Goal: Transaction & Acquisition: Purchase product/service

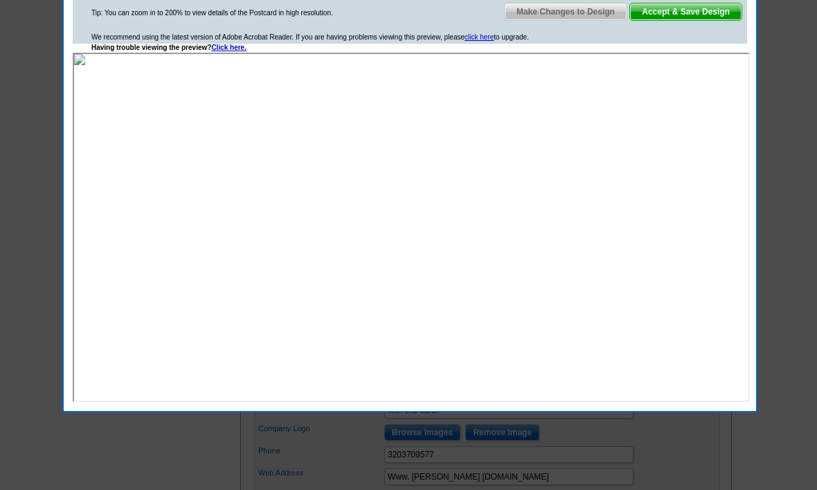
click at [695, 18] on span "Accept & Save Design" at bounding box center [686, 11] width 112 height 17
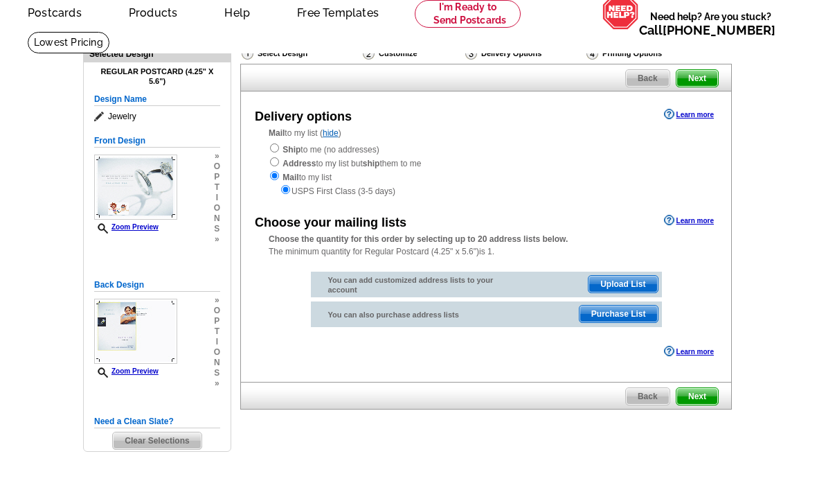
scroll to position [61, 0]
click at [279, 145] on input "radio" at bounding box center [274, 147] width 9 height 9
radio input "true"
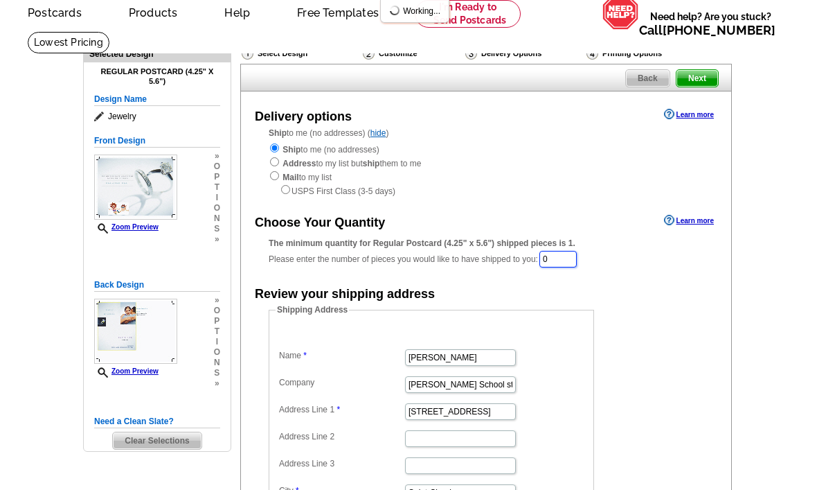
click at [560, 260] on input "0" at bounding box center [558, 259] width 37 height 17
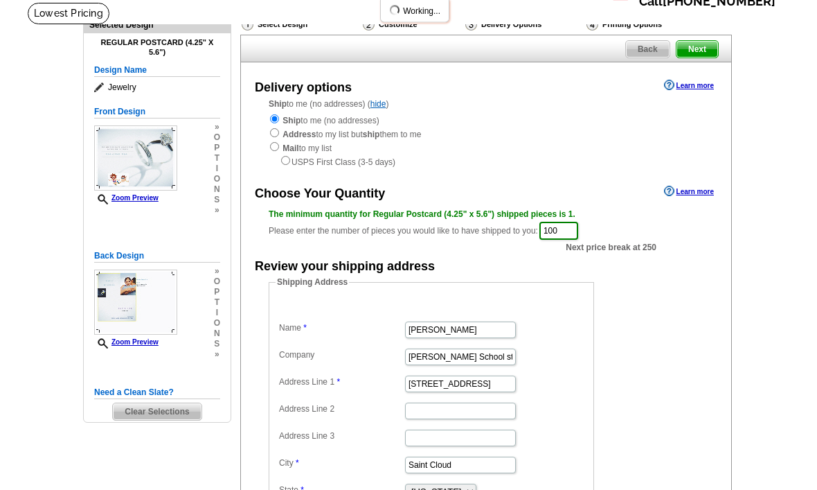
scroll to position [0, 0]
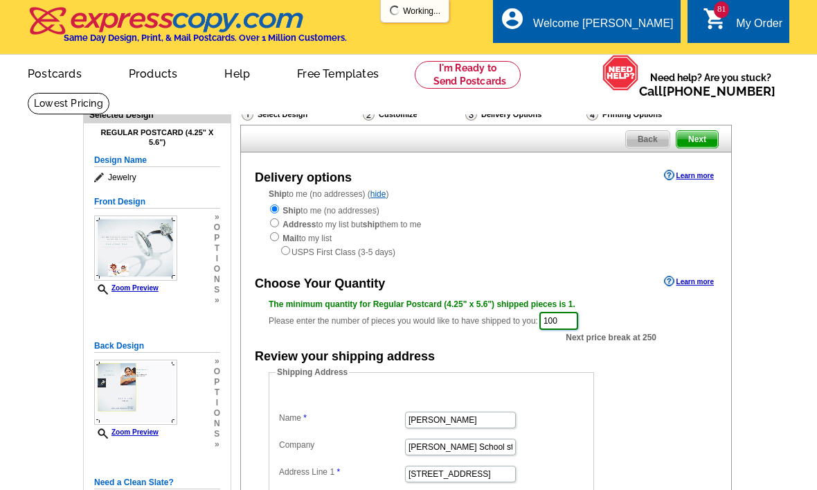
type input "100"
click at [695, 137] on span "Next" at bounding box center [698, 139] width 42 height 17
click at [702, 122] on div "Select Design Customize Delivery Options Printing Options Back Next Delivery op…" at bounding box center [485, 402] width 497 height 607
click at [696, 143] on span "Next" at bounding box center [698, 139] width 42 height 17
click at [702, 121] on div "Printing Options" at bounding box center [646, 114] width 123 height 14
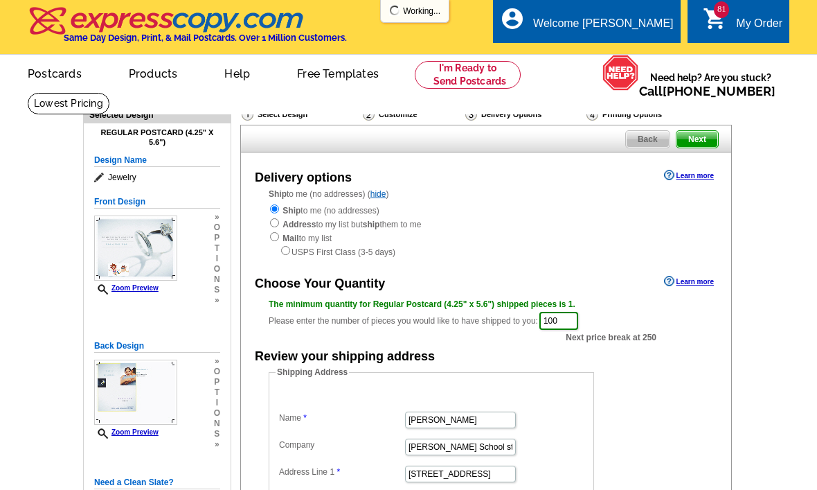
click at [706, 118] on div "Printing Options" at bounding box center [646, 114] width 123 height 14
click at [703, 136] on span "Next" at bounding box center [698, 139] width 42 height 17
click at [726, 142] on div "Back Next" at bounding box center [486, 139] width 492 height 28
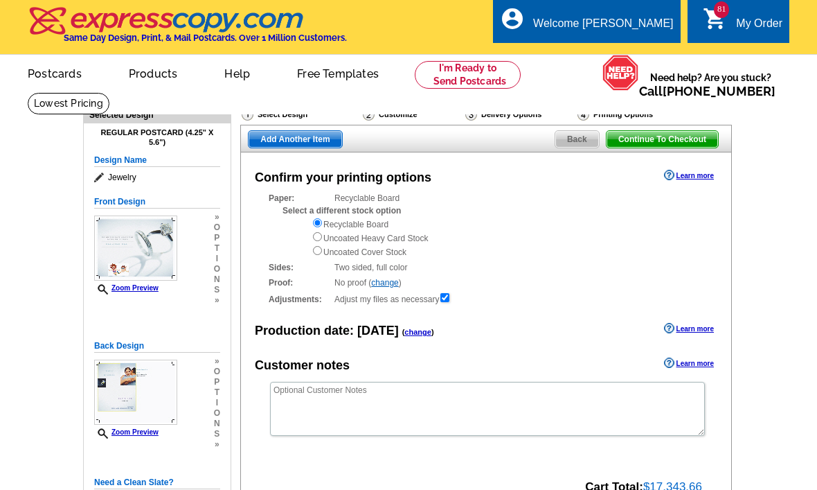
click at [277, 146] on span "Add Another Item" at bounding box center [295, 139] width 93 height 17
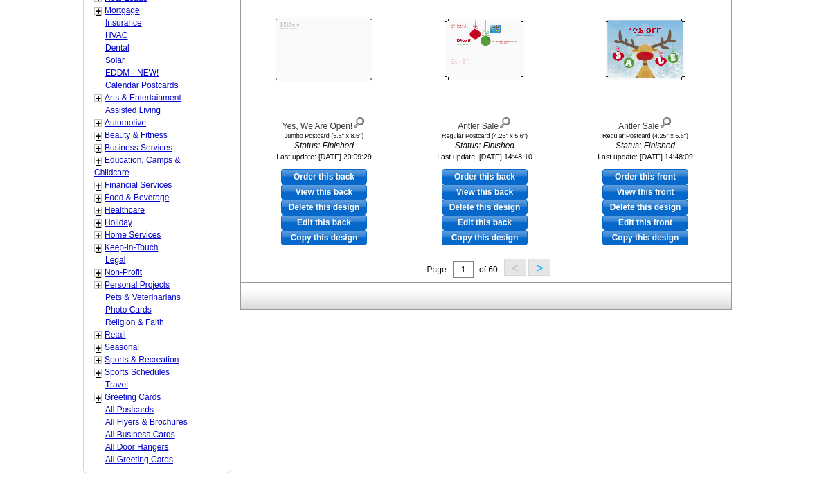
scroll to position [545, 0]
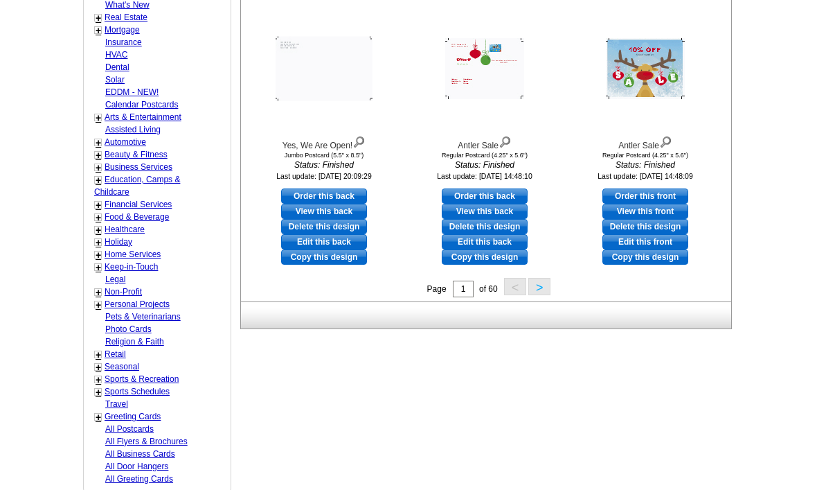
click at [99, 350] on link "+" at bounding box center [99, 355] width 6 height 11
click at [99, 362] on div "- Clothing" at bounding box center [161, 366] width 135 height 12
click at [134, 411] on link "Sports & Recreation" at bounding box center [142, 416] width 74 height 10
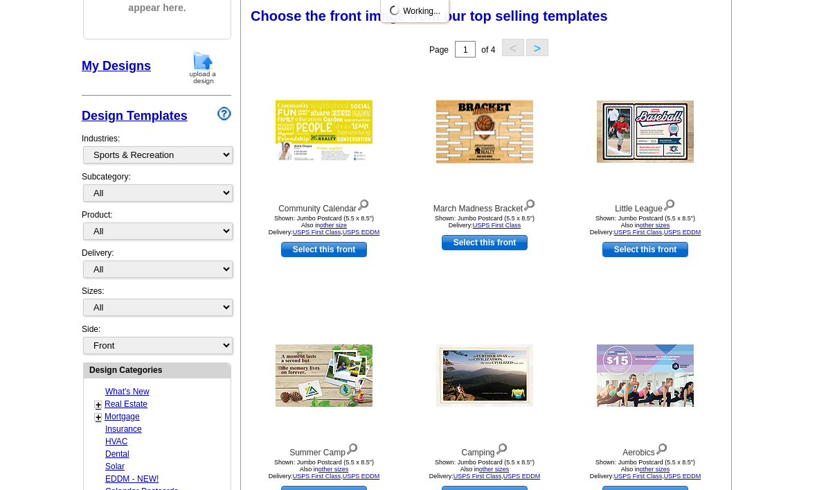
scroll to position [203, 0]
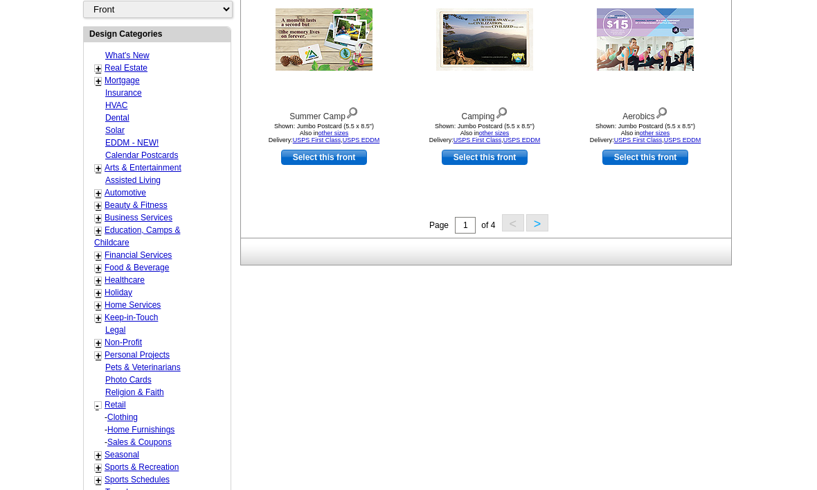
click at [115, 423] on link "Sales & Coupons" at bounding box center [122, 418] width 30 height 10
select select "811"
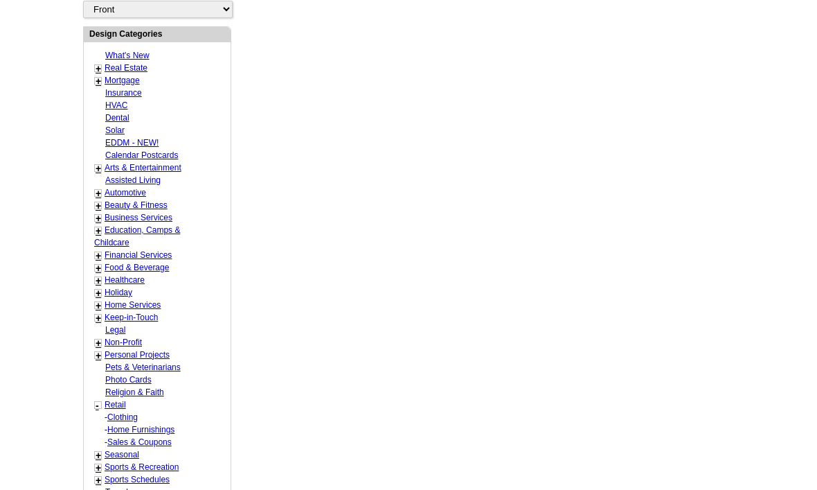
select select "814"
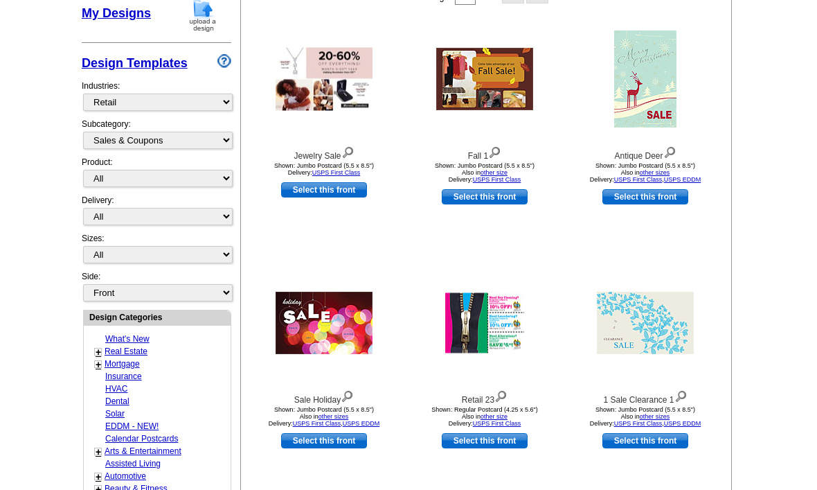
scroll to position [284, 0]
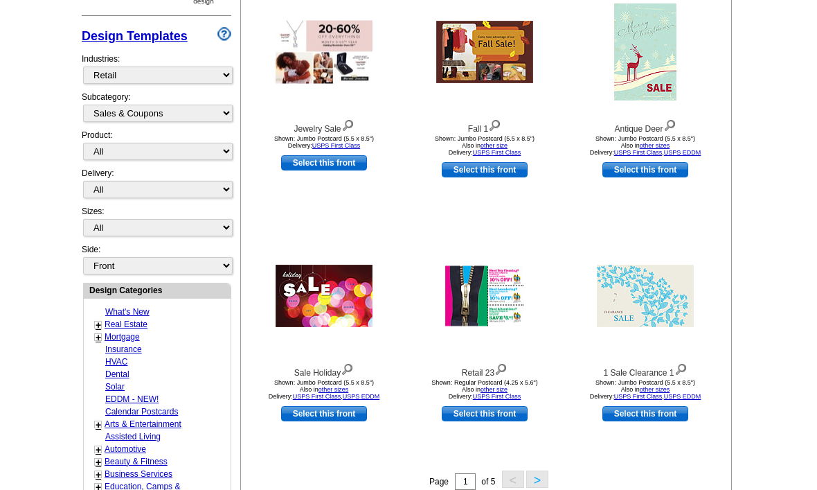
click at [533, 486] on button ">" at bounding box center [537, 478] width 22 height 17
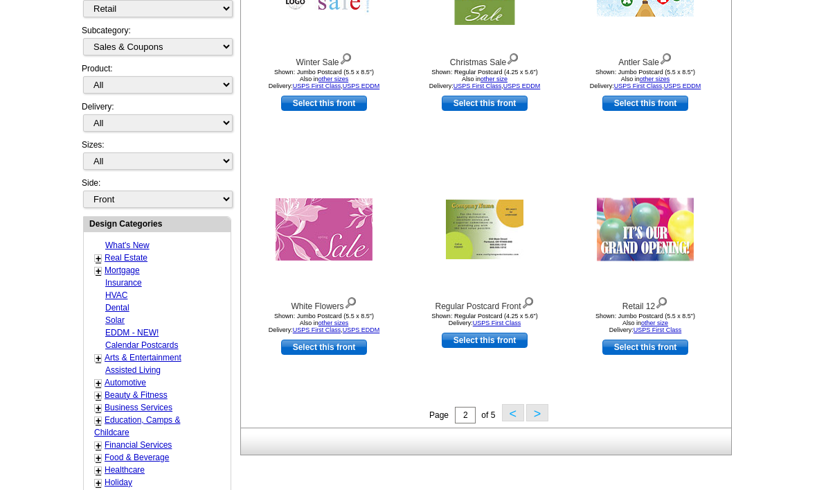
click at [538, 422] on button ">" at bounding box center [537, 413] width 22 height 17
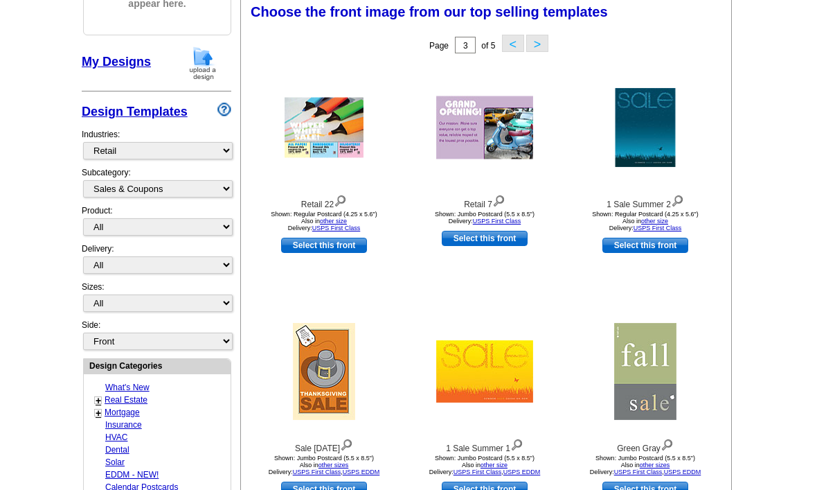
scroll to position [203, 0]
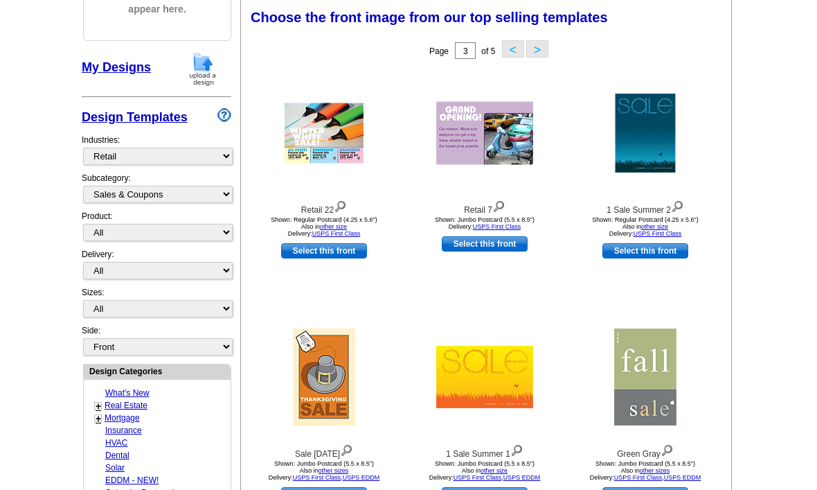
click at [537, 56] on button ">" at bounding box center [537, 48] width 22 height 17
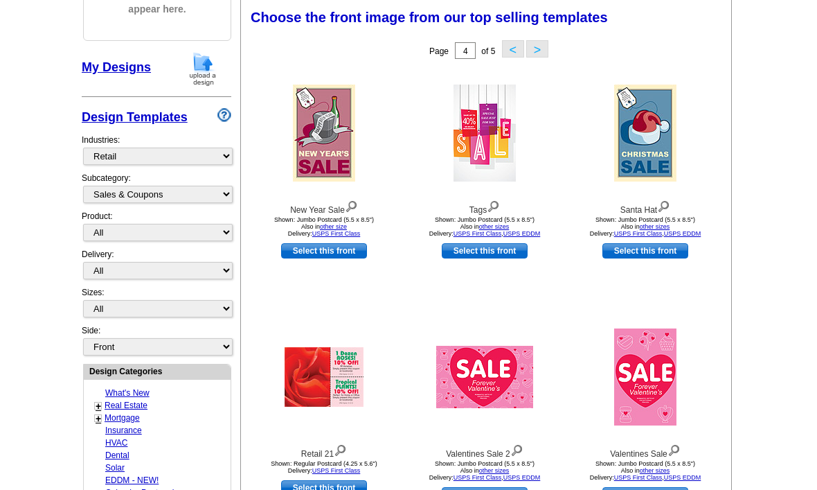
click at [544, 32] on div "Choose the front image from our top selling templates Select one of the templat…" at bounding box center [489, 19] width 490 height 33
click at [540, 45] on button ">" at bounding box center [537, 48] width 22 height 17
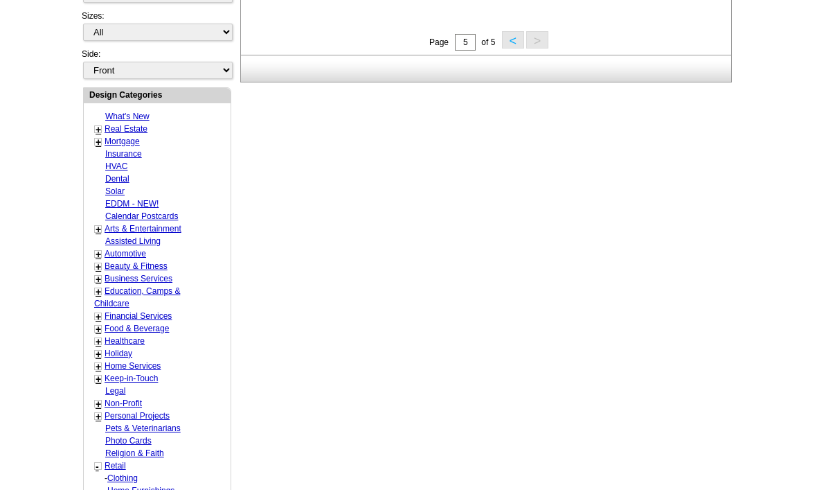
scroll to position [483, 0]
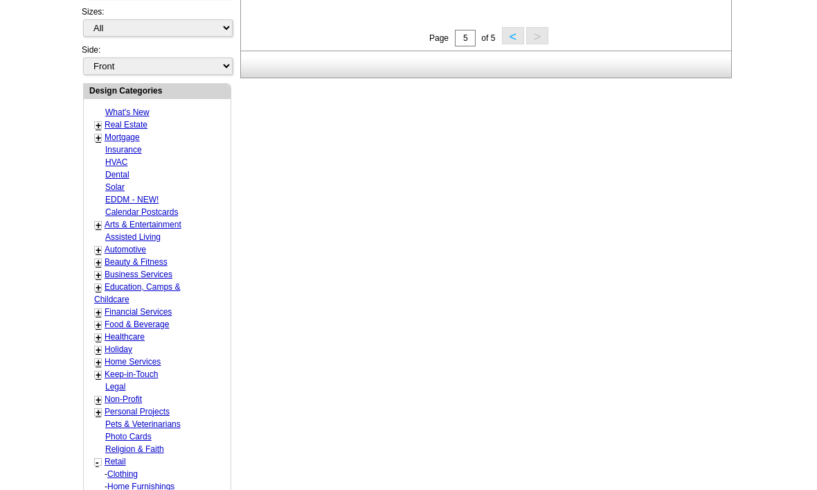
click at [97, 468] on div "- Clothing" at bounding box center [161, 474] width 135 height 12
click at [675, 211] on div "Need Help? call 800-260-5887 , chat with support, or have our designers make so…" at bounding box center [408, 147] width 665 height 1034
click at [98, 457] on link "-" at bounding box center [97, 462] width 3 height 11
click at [108, 456] on link "Retail" at bounding box center [115, 461] width 21 height 10
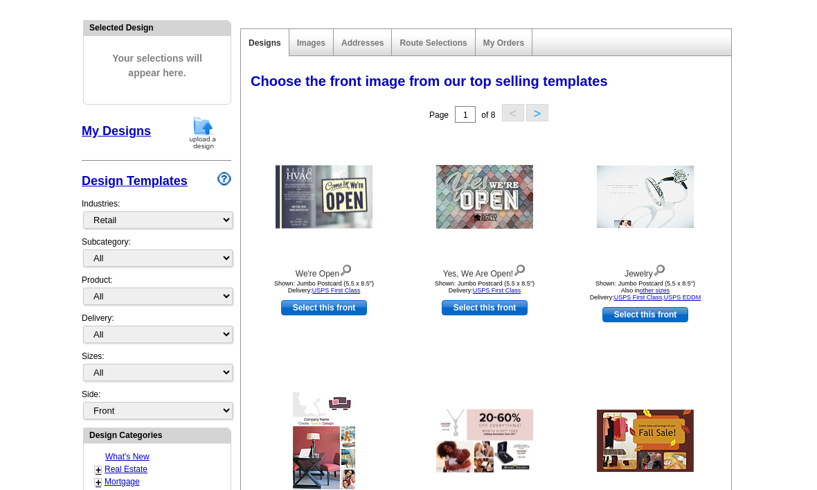
scroll to position [194, 0]
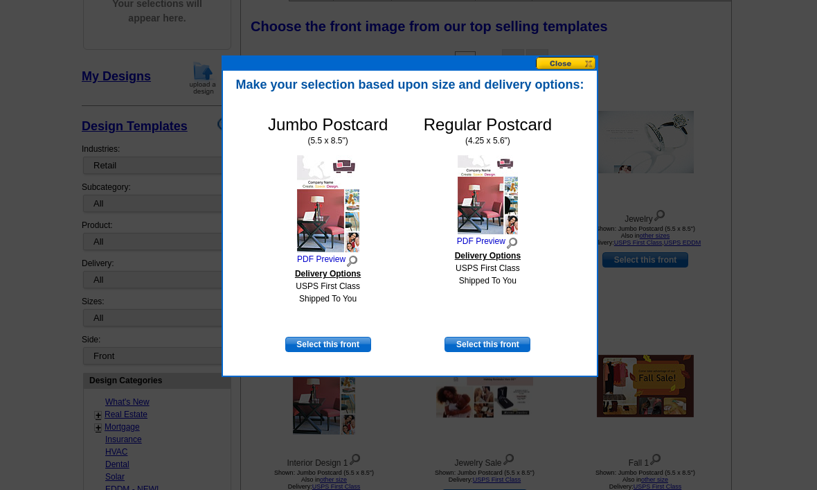
click at [516, 342] on link "Select this front" at bounding box center [488, 344] width 86 height 15
select select "1"
select select "back"
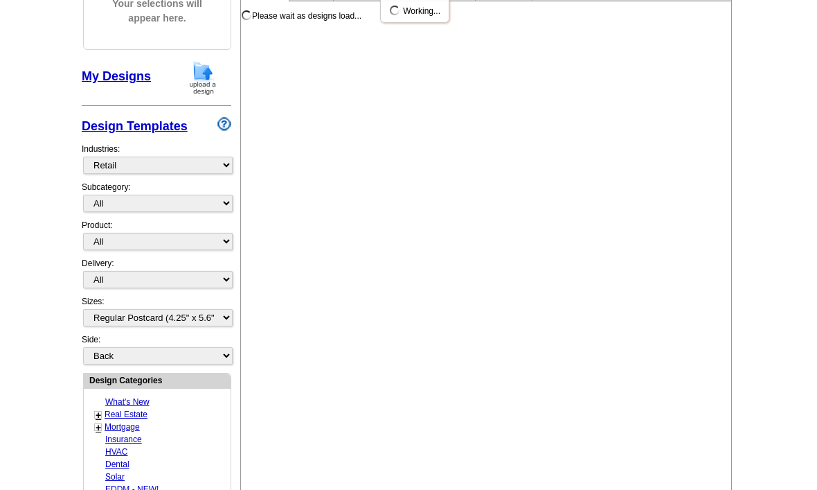
scroll to position [0, 0]
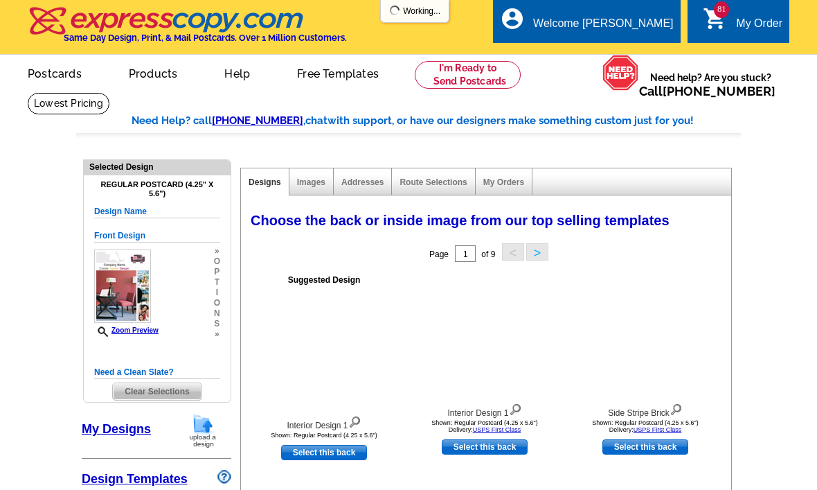
click at [141, 391] on span "Clear Selections" at bounding box center [157, 391] width 88 height 17
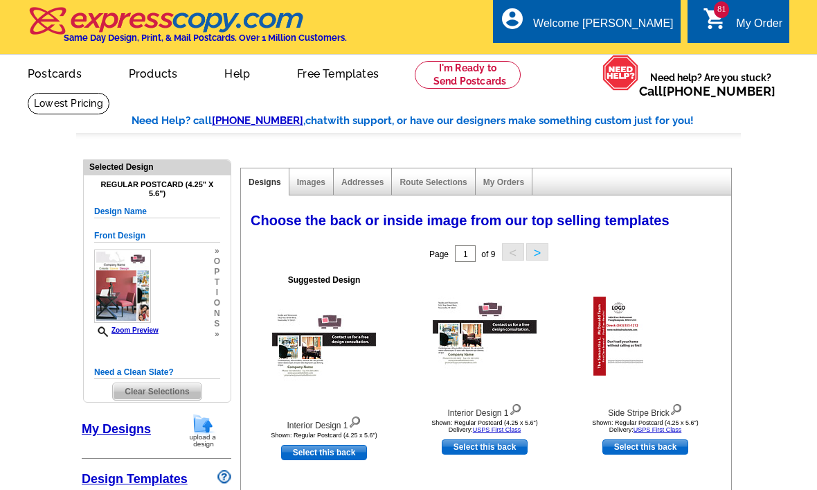
click at [744, 12] on div "81 shopping_cart My Order" at bounding box center [739, 21] width 102 height 44
click at [752, 23] on div "My Order" at bounding box center [759, 26] width 46 height 19
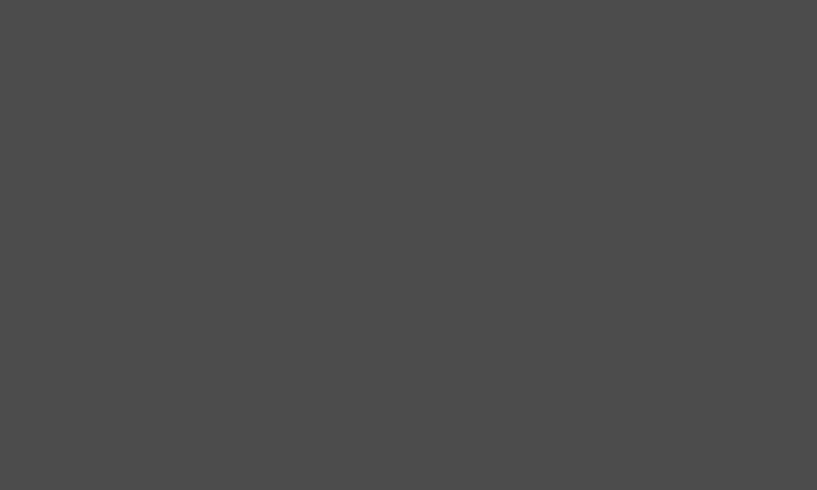
scroll to position [9668, 0]
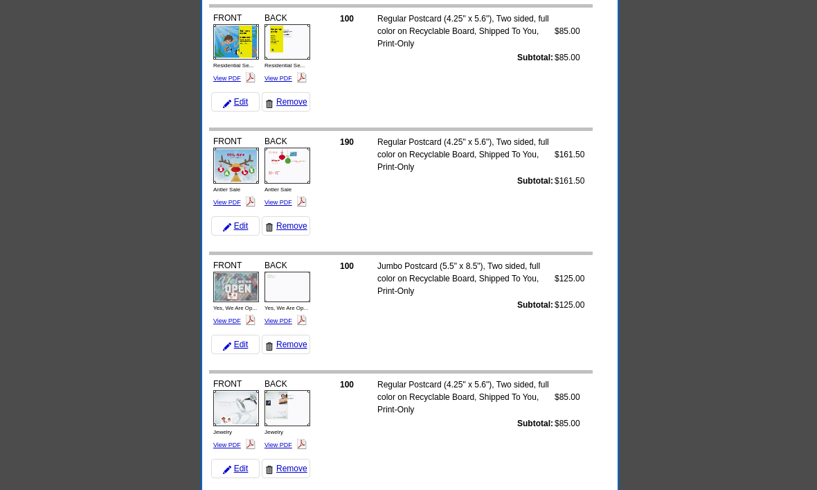
click at [290, 472] on link "Remove" at bounding box center [286, 468] width 48 height 19
click at [291, 335] on link "Remove" at bounding box center [286, 344] width 48 height 19
click at [301, 217] on link "Remove" at bounding box center [286, 226] width 48 height 19
click at [292, 335] on link "Remove" at bounding box center [286, 344] width 48 height 19
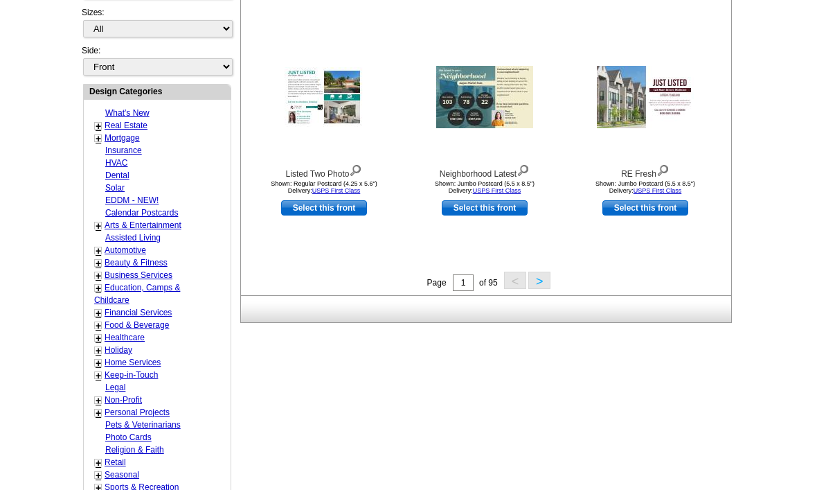
scroll to position [495, 0]
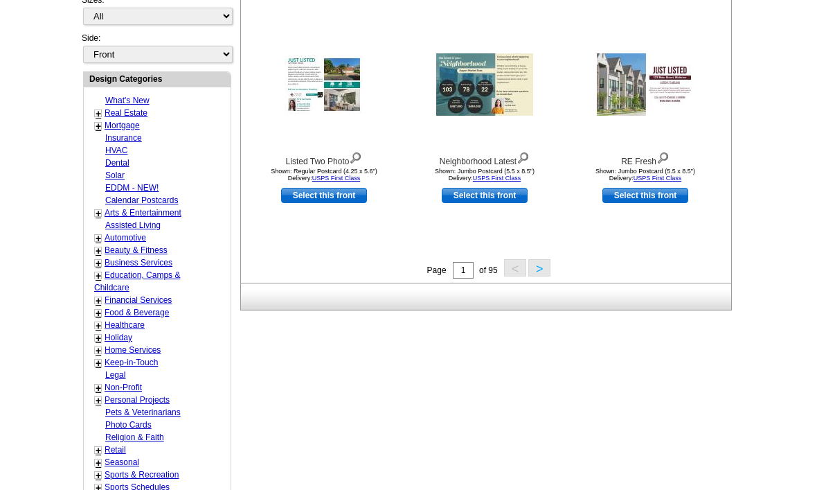
click at [118, 345] on link "Home Services" at bounding box center [133, 350] width 56 height 10
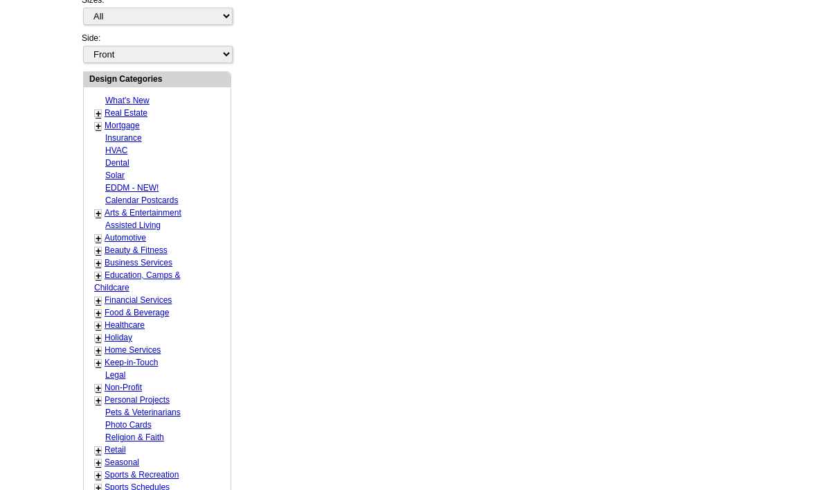
click at [107, 445] on link "Retail" at bounding box center [115, 450] width 21 height 10
select select "811"
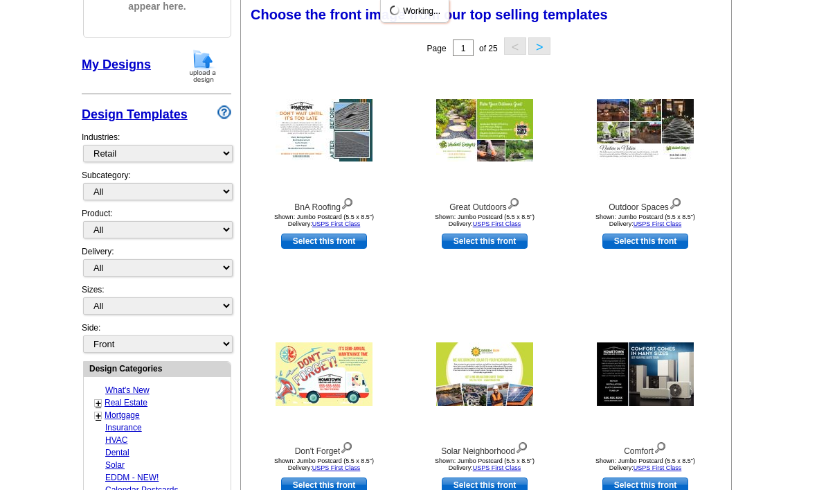
scroll to position [203, 0]
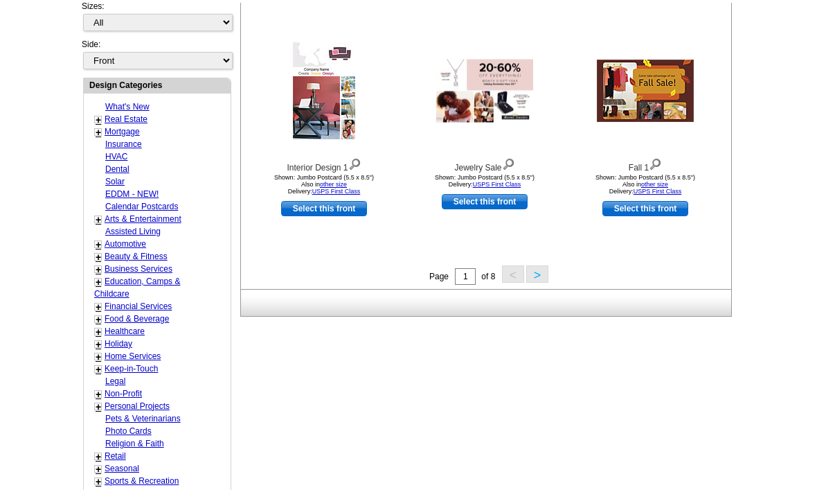
click at [543, 268] on button ">" at bounding box center [537, 271] width 22 height 17
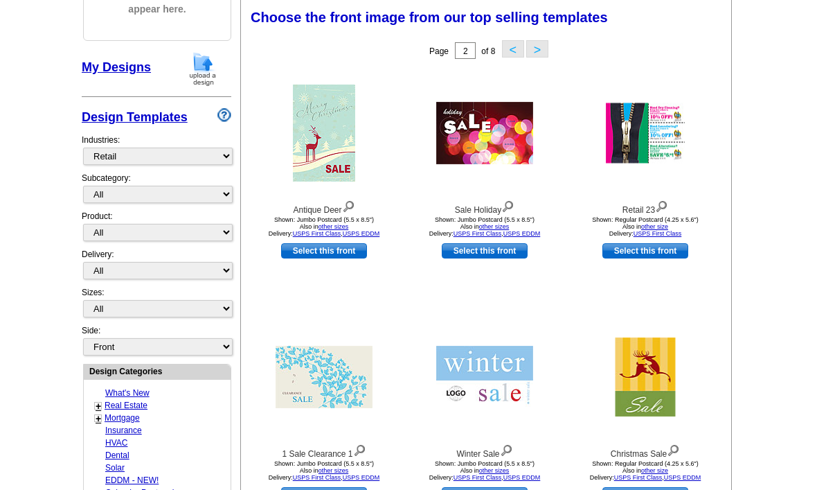
click at [516, 50] on button "<" at bounding box center [513, 48] width 22 height 17
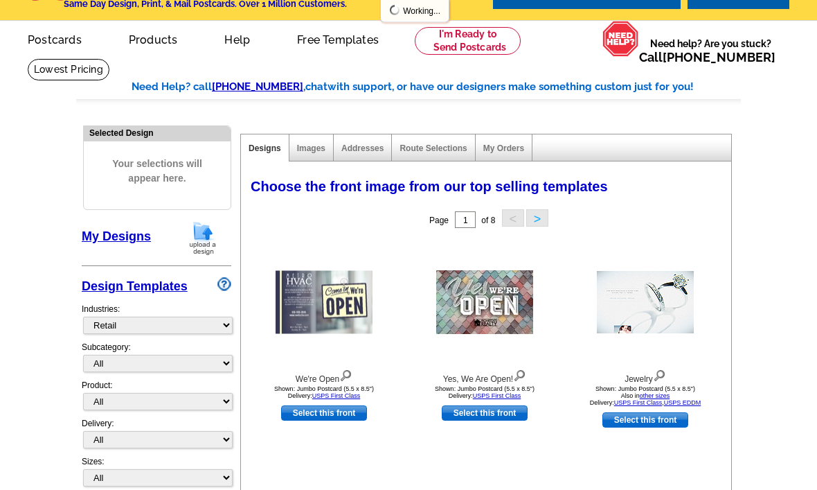
scroll to position [0, 0]
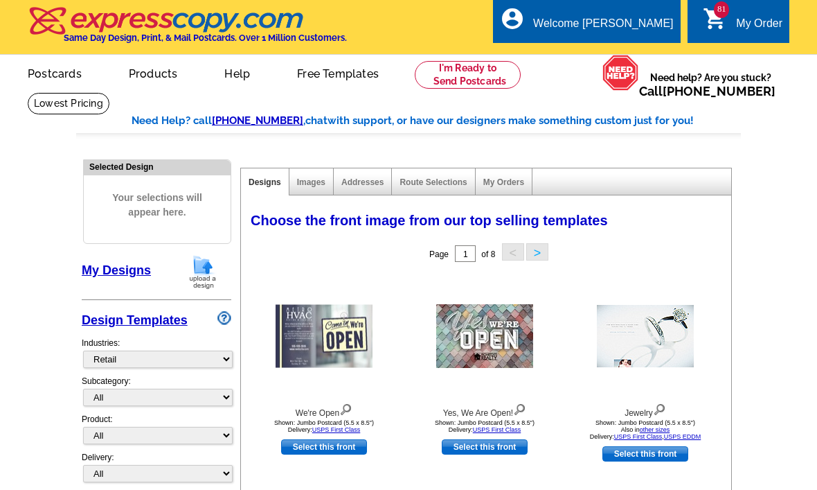
click at [756, 28] on div "My Order" at bounding box center [759, 26] width 46 height 19
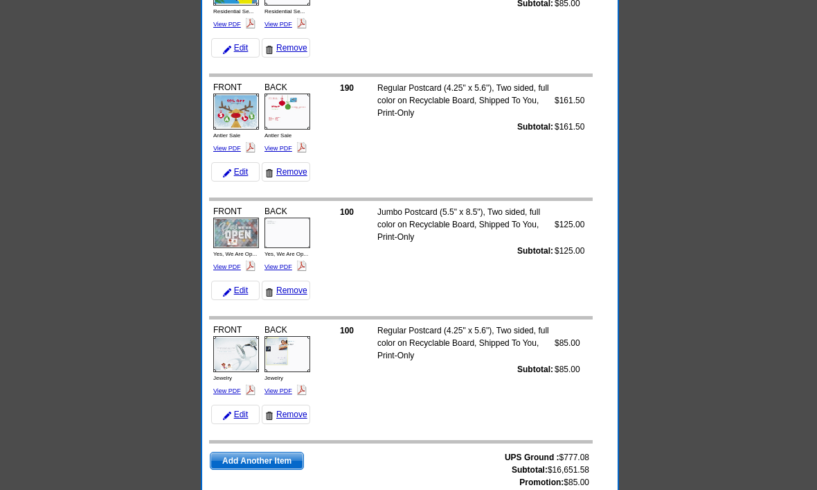
scroll to position [9722, 0]
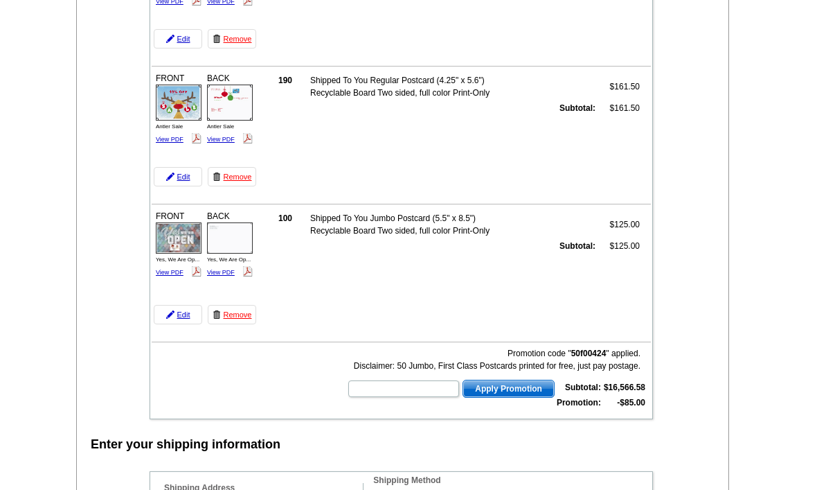
scroll to position [10884, 0]
click at [240, 325] on link "Remove" at bounding box center [232, 315] width 48 height 19
click at [228, 188] on link "Remove" at bounding box center [232, 177] width 48 height 19
click at [215, 255] on img at bounding box center [230, 239] width 46 height 31
click at [245, 188] on link "Remove" at bounding box center [232, 177] width 48 height 19
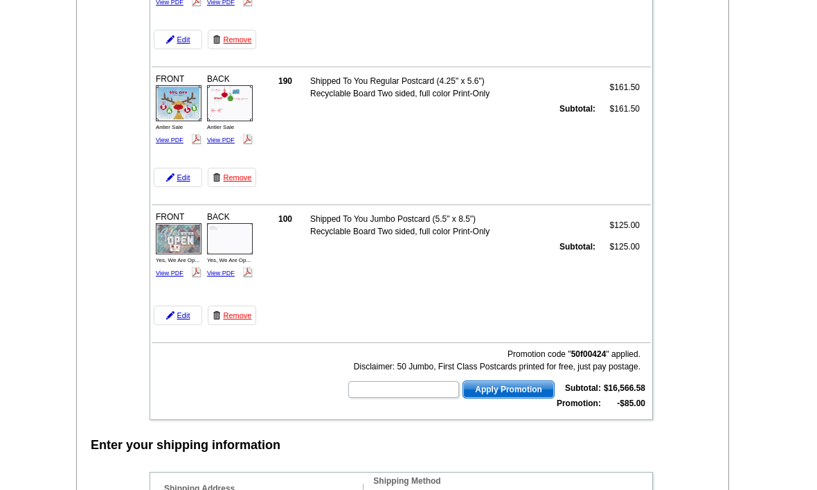
click at [241, 188] on link "Remove" at bounding box center [232, 177] width 48 height 19
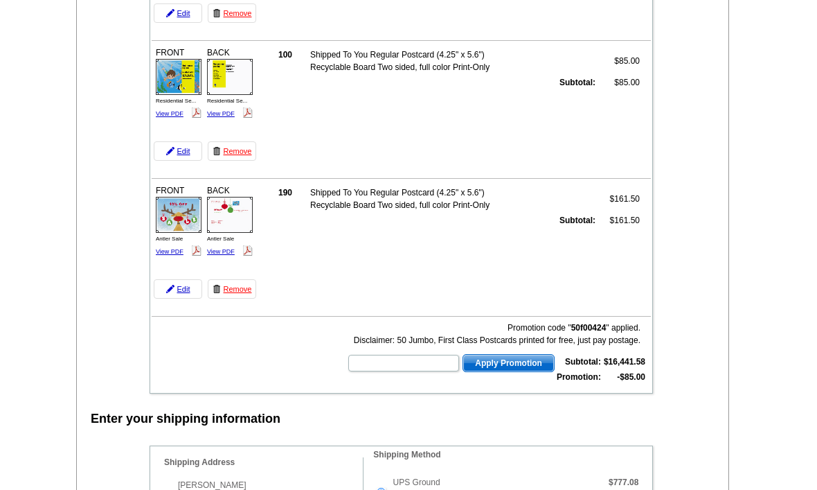
scroll to position [10746, 0]
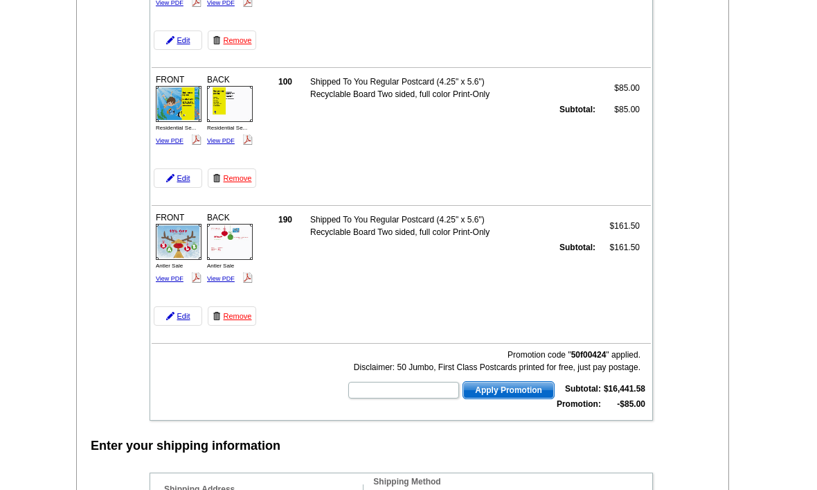
click at [236, 313] on link "Remove" at bounding box center [232, 315] width 48 height 19
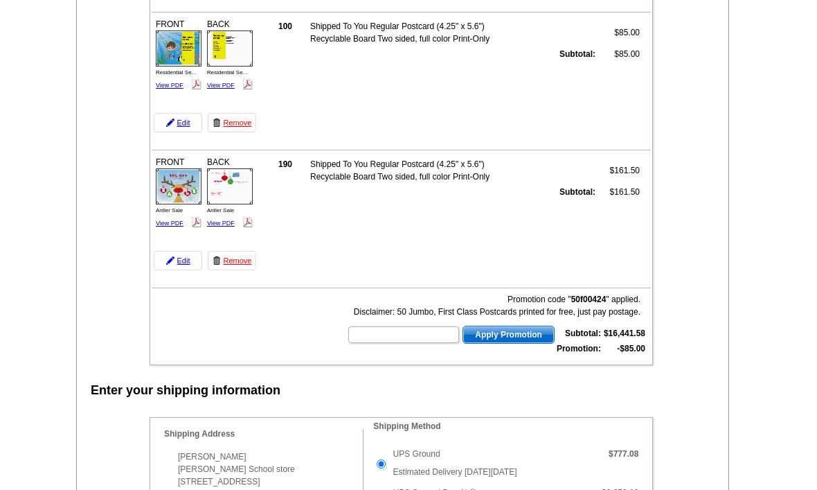
scroll to position [10800, 0]
click at [236, 262] on link "Remove" at bounding box center [232, 261] width 48 height 19
click at [237, 256] on link "Remove" at bounding box center [232, 260] width 48 height 19
click at [236, 266] on link "Remove" at bounding box center [232, 260] width 48 height 19
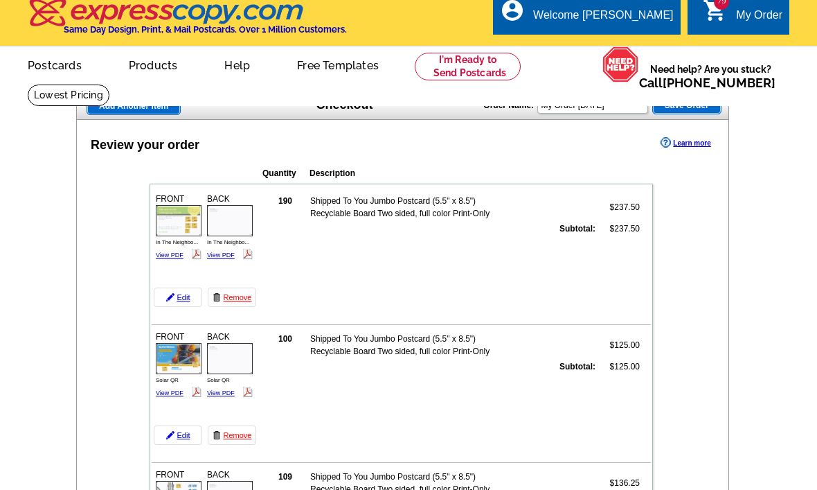
scroll to position [11, 0]
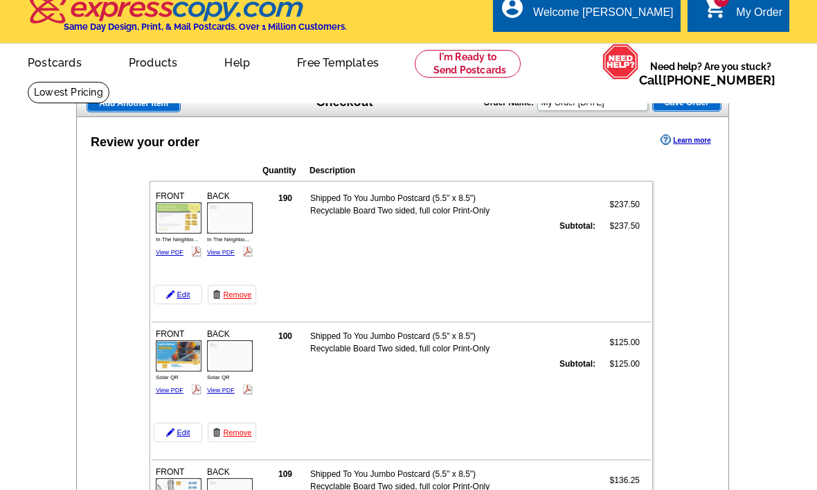
click at [166, 256] on link "View PDF" at bounding box center [170, 252] width 28 height 7
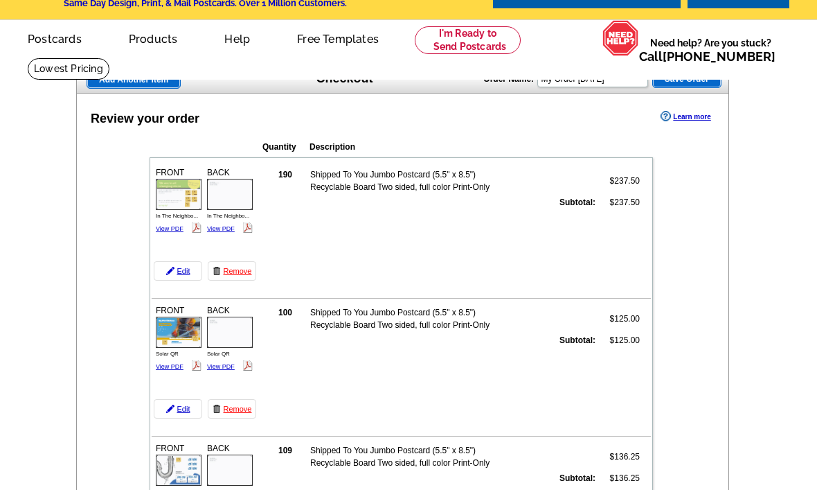
click at [229, 225] on link "View PDF" at bounding box center [221, 228] width 28 height 7
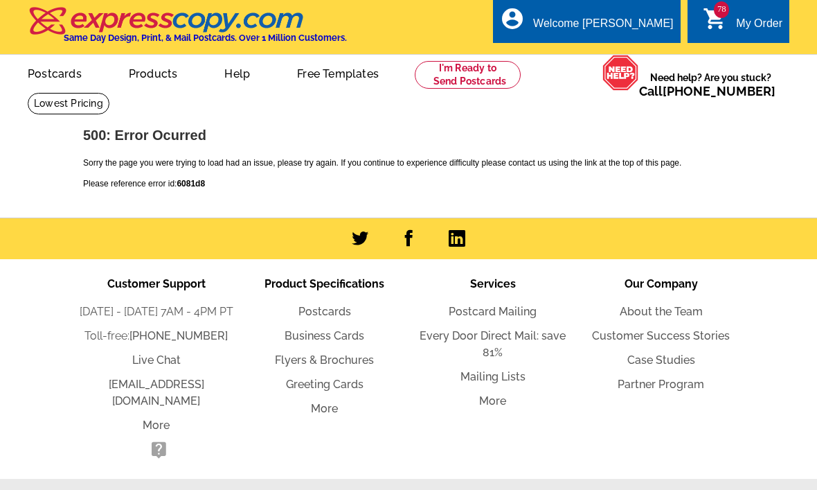
click at [760, 17] on div "My Order" at bounding box center [759, 26] width 46 height 19
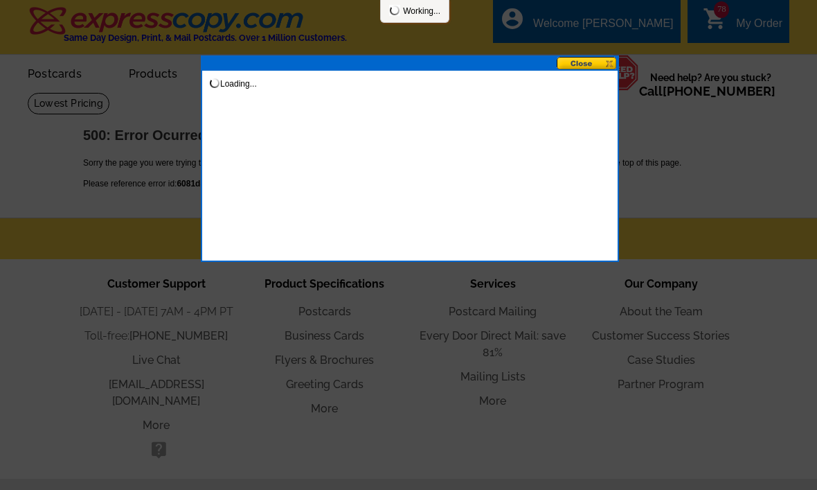
click at [595, 62] on button at bounding box center [587, 63] width 61 height 13
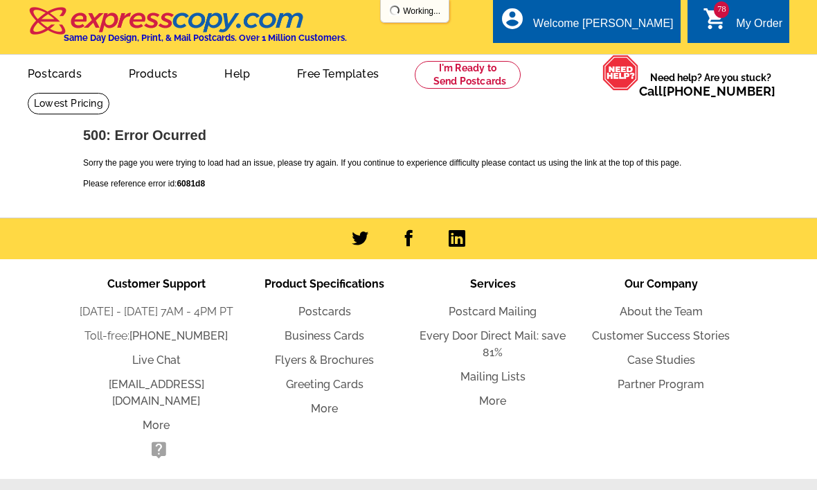
click at [713, 10] on icon "shopping_cart" at bounding box center [715, 18] width 25 height 25
